Goal: Check status

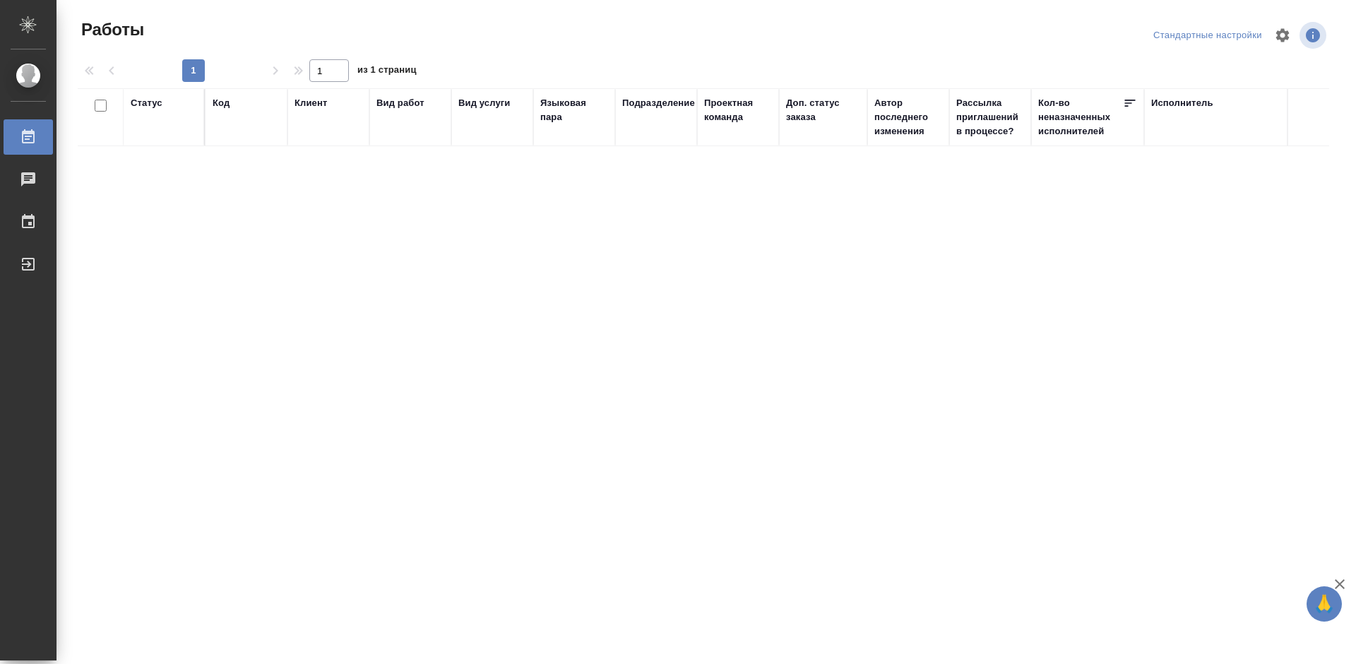
click at [664, 233] on div "Статус Код Клиент Вид работ Вид услуги Языковая пара Подразделение Проектная ко…" at bounding box center [703, 342] width 1251 height 508
